Goal: Information Seeking & Learning: Check status

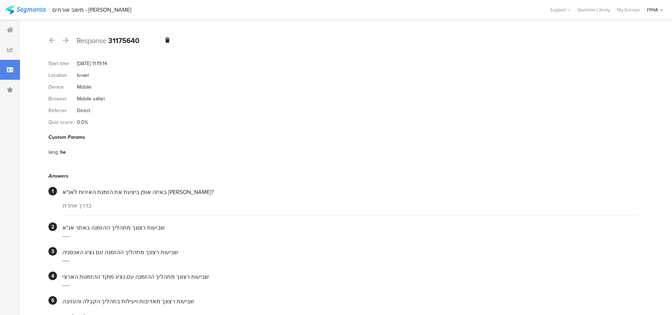
scroll to position [125, 0]
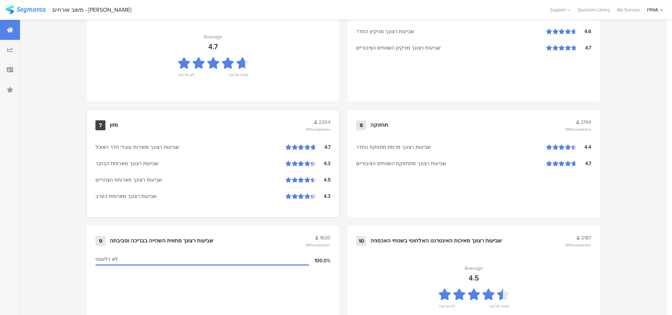
scroll to position [729, 0]
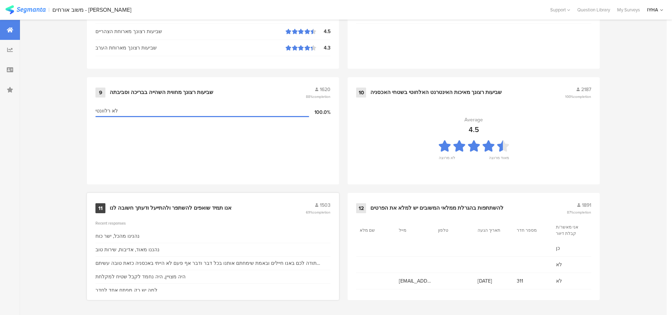
click at [186, 203] on div "11 אנו תמיד שואפים להשתפר ולהתייעל ודעתך חשובה לנו 1503 69% completion" at bounding box center [212, 208] width 235 height 14
